Goal: Browse casually

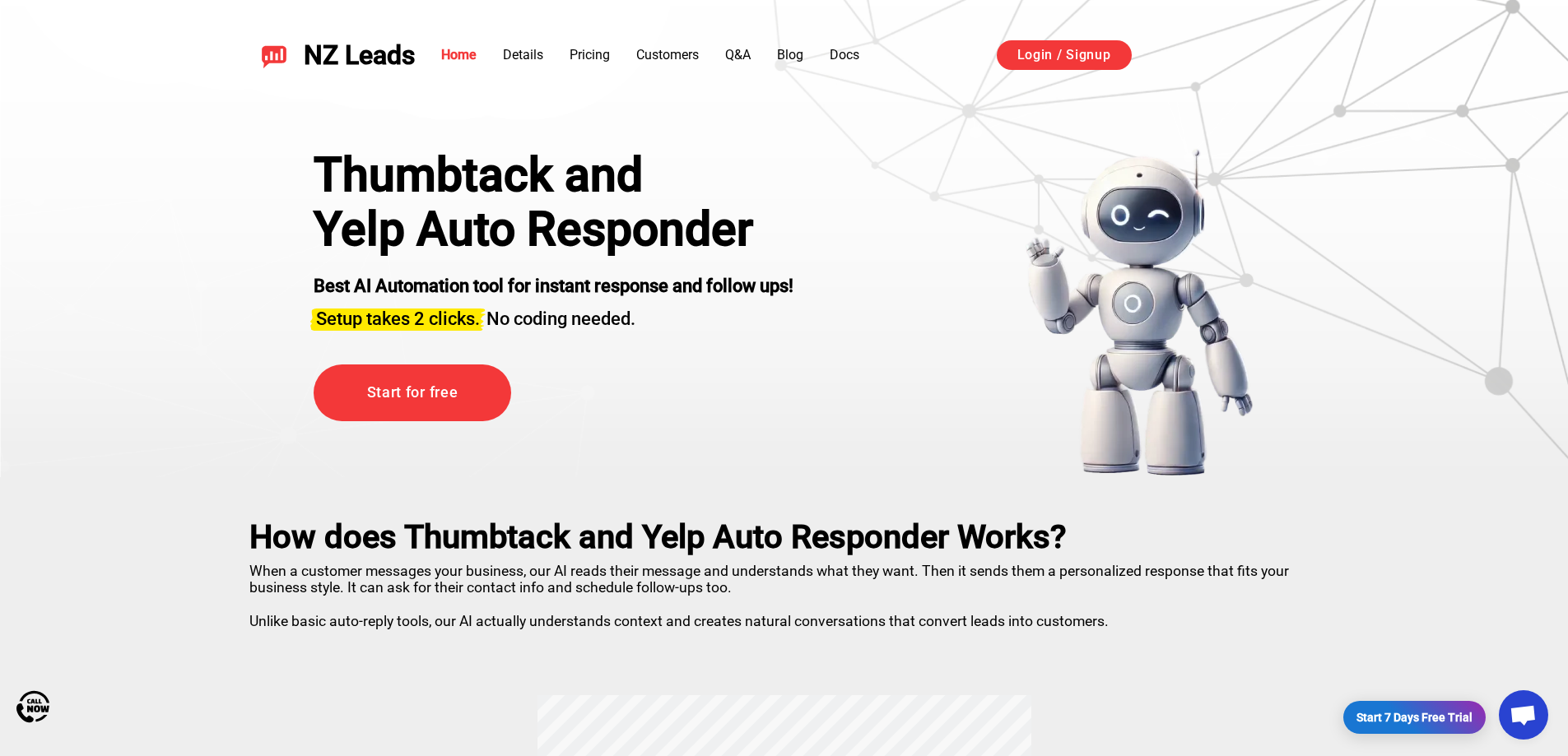
click at [680, 531] on h2 "How does Thumbtack and Yelp Auto Responder Works?" at bounding box center [784, 537] width 1070 height 37
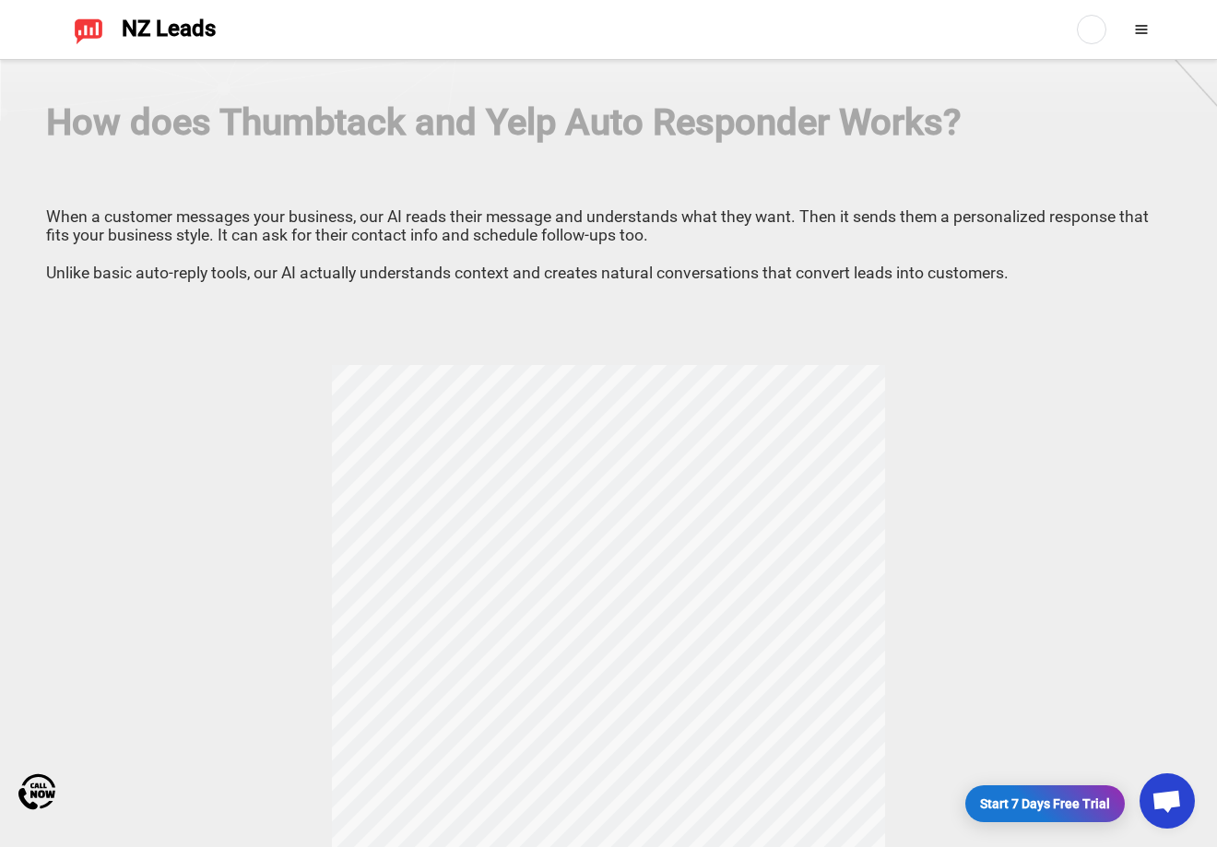
scroll to position [369, 0]
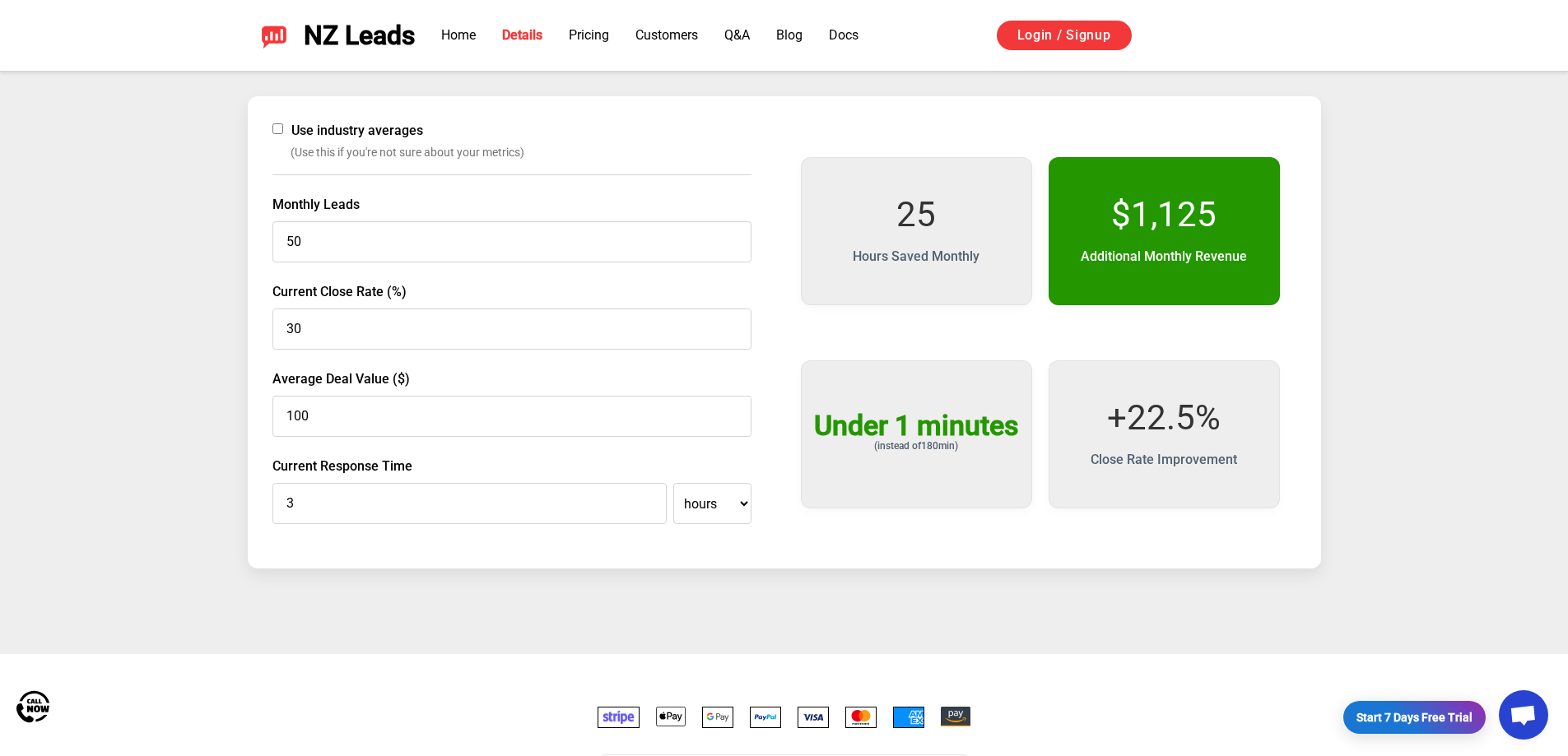
scroll to position [2963, 0]
